Goal: Task Accomplishment & Management: Use online tool/utility

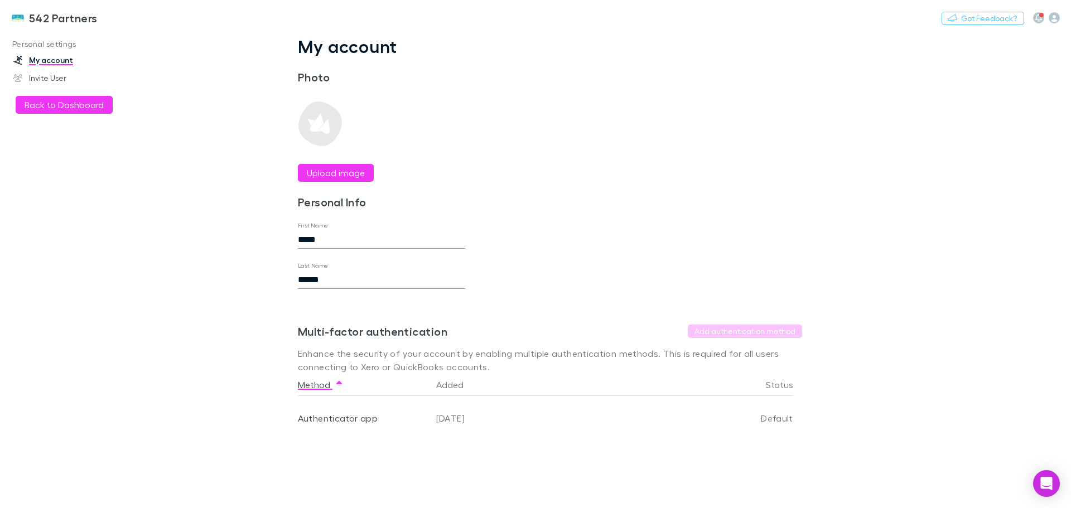
click at [25, 16] on link "542 Partners" at bounding box center [54, 17] width 100 height 27
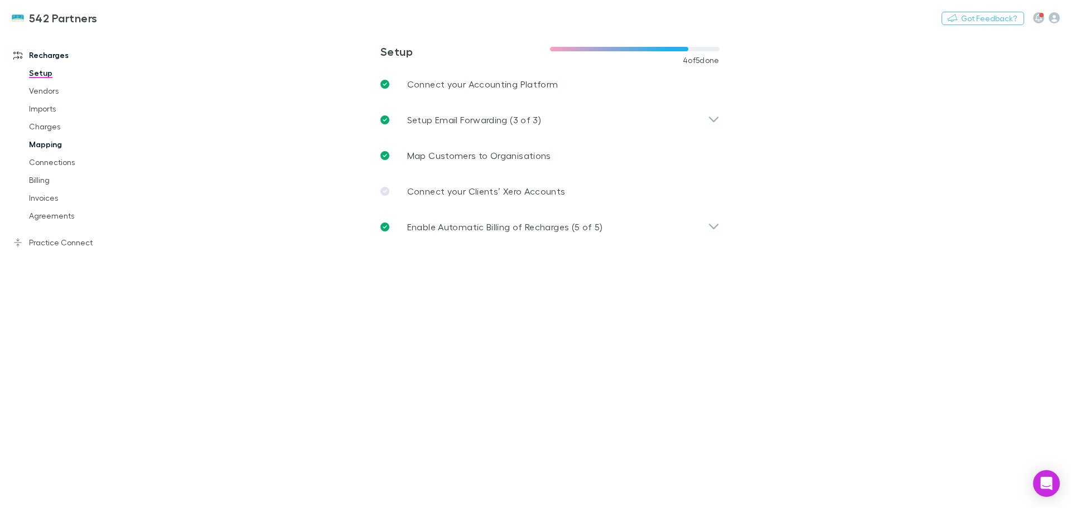
click at [52, 142] on link "Mapping" at bounding box center [84, 144] width 133 height 18
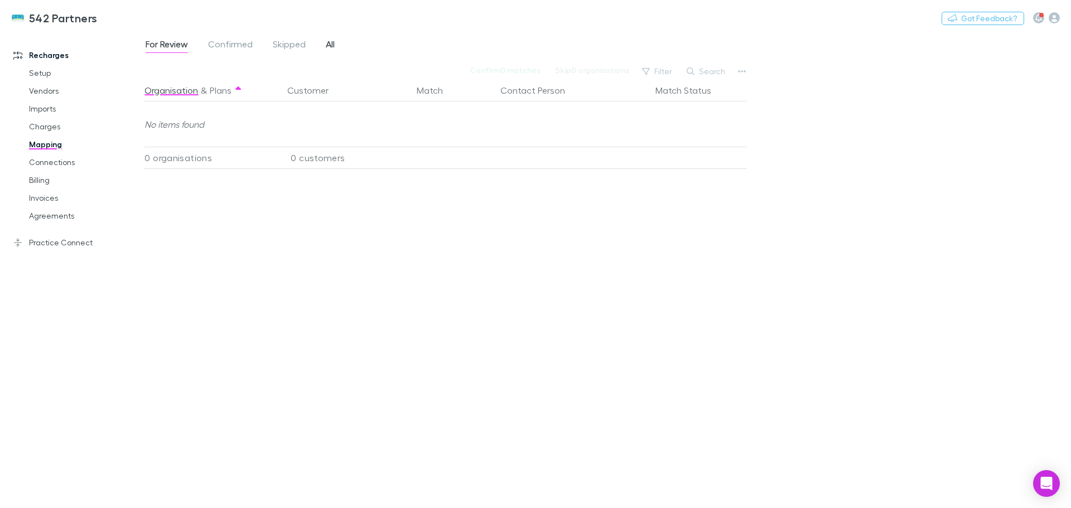
click at [330, 46] on span "All" at bounding box center [330, 45] width 9 height 14
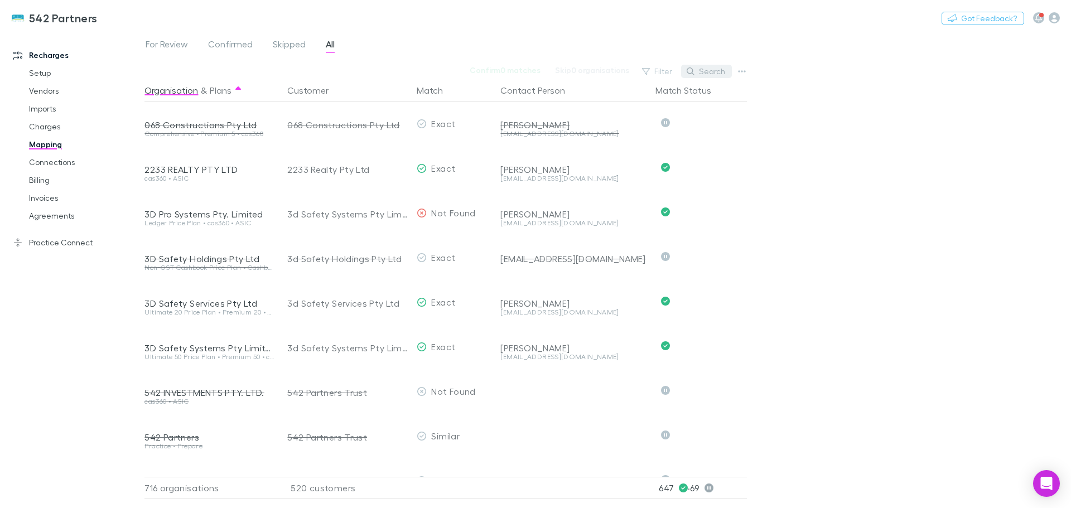
click at [716, 71] on button "Search" at bounding box center [706, 71] width 51 height 13
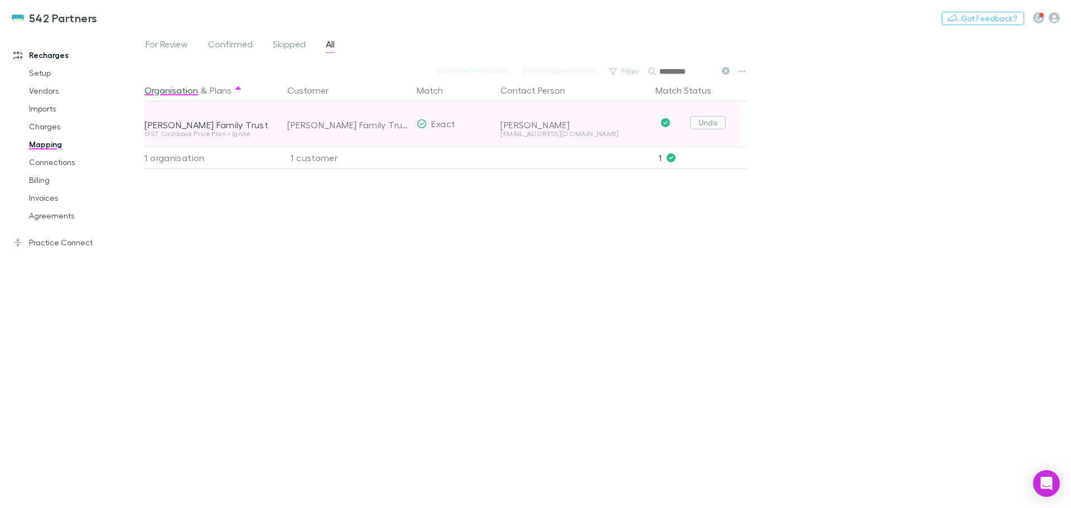
type input "*********"
click at [704, 123] on button "Undo" at bounding box center [708, 122] width 36 height 13
click at [712, 123] on button "Skip" at bounding box center [717, 124] width 36 height 13
